Goal: Information Seeking & Learning: Learn about a topic

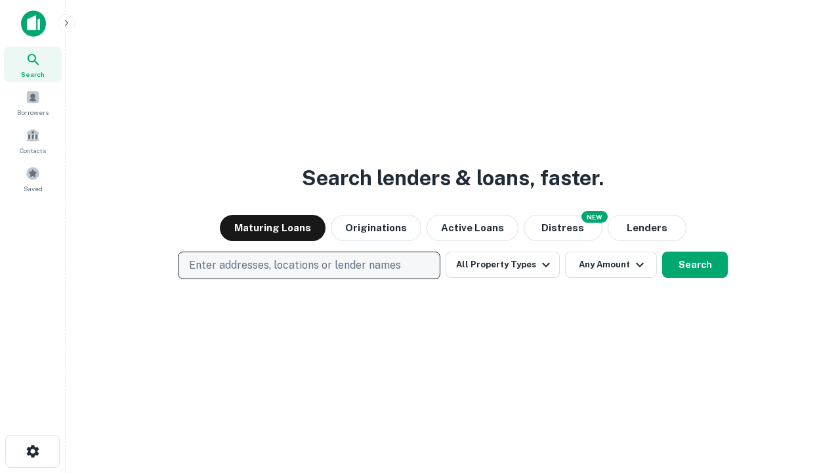
click at [309, 265] on p "Enter addresses, locations or lender names" at bounding box center [295, 265] width 212 height 16
type input "**********"
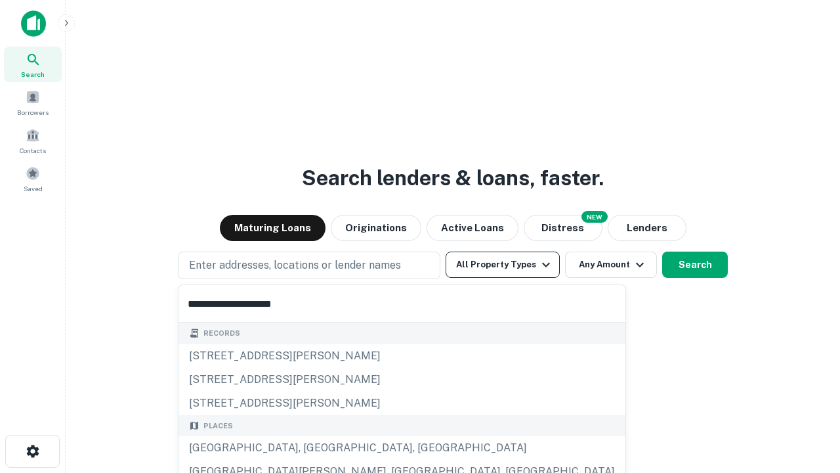
click at [314, 448] on div "[GEOGRAPHIC_DATA], [GEOGRAPHIC_DATA], [GEOGRAPHIC_DATA]" at bounding box center [402, 448] width 447 height 24
click at [503, 265] on button "All Property Types" at bounding box center [503, 264] width 114 height 26
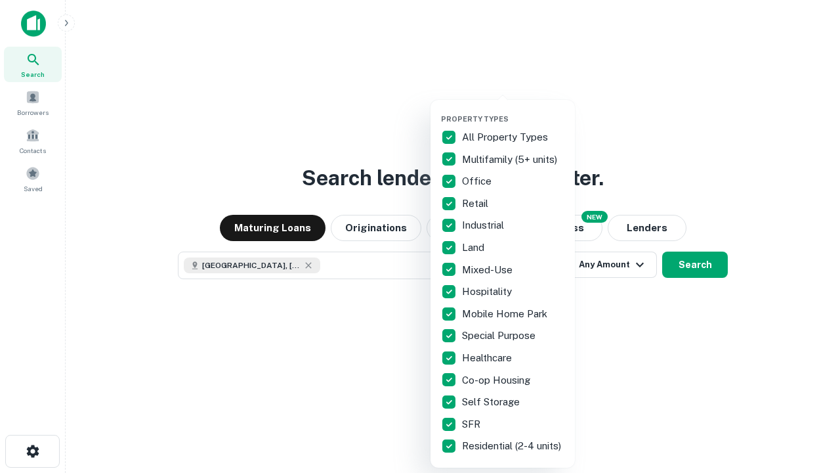
click at [513, 110] on button "button" at bounding box center [513, 110] width 144 height 1
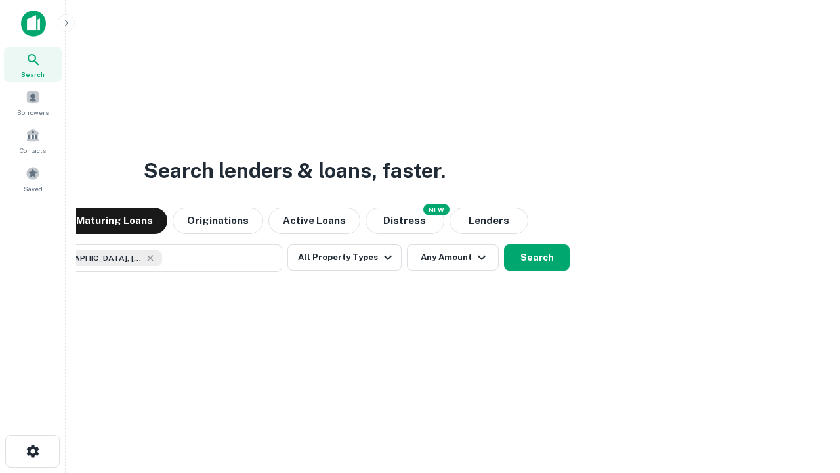
scroll to position [21, 0]
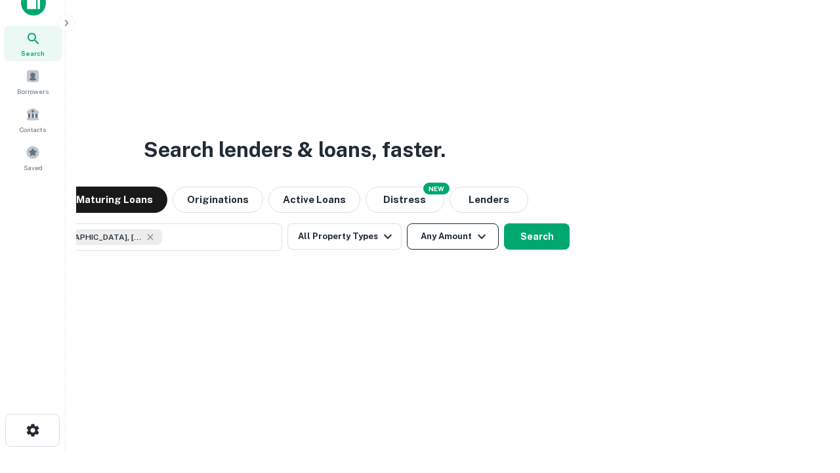
click at [407, 223] on button "Any Amount" at bounding box center [453, 236] width 92 height 26
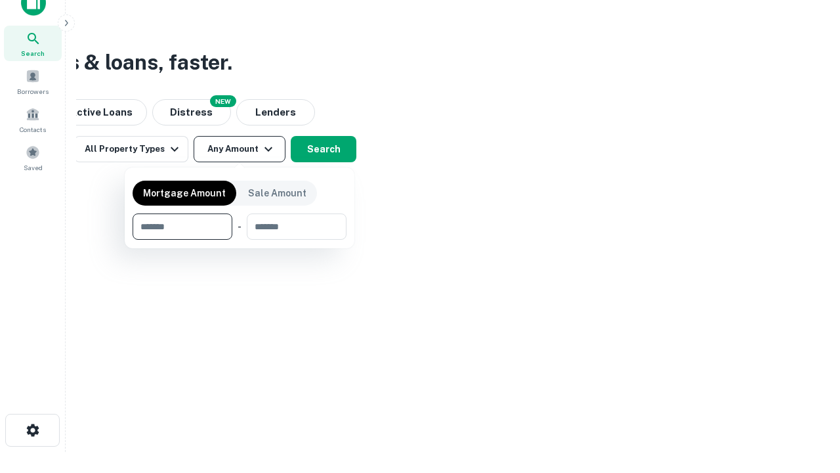
type input "*******"
click at [240, 240] on button "button" at bounding box center [240, 240] width 214 height 1
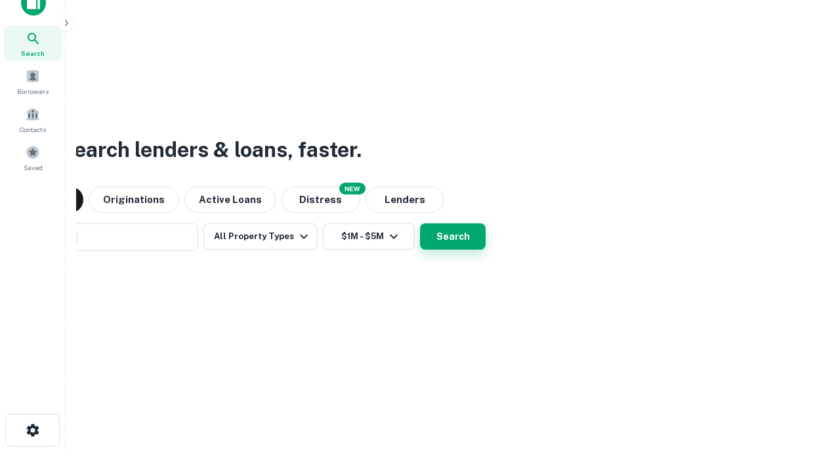
click at [420, 223] on button "Search" at bounding box center [453, 236] width 66 height 26
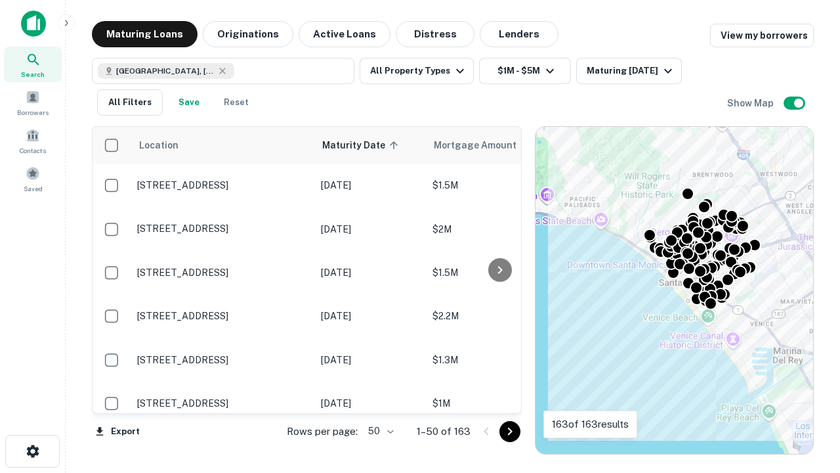
click at [379, 431] on body "Search Borrowers Contacts Saved Maturing Loans Originations Active Loans Distre…" at bounding box center [420, 236] width 840 height 473
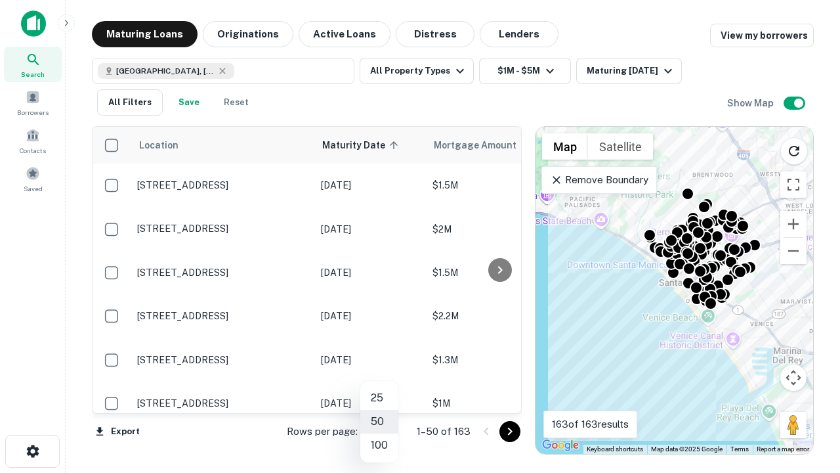
click at [379, 398] on li "25" at bounding box center [379, 398] width 38 height 24
click at [509, 431] on icon "Go to next page" at bounding box center [510, 431] width 16 height 16
